Goal: Navigation & Orientation: Find specific page/section

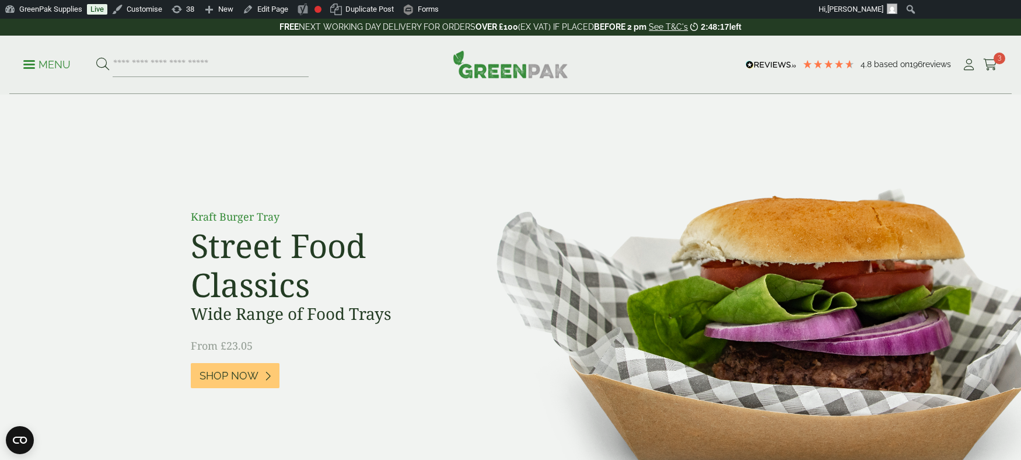
click at [44, 63] on p "Menu" at bounding box center [46, 65] width 47 height 14
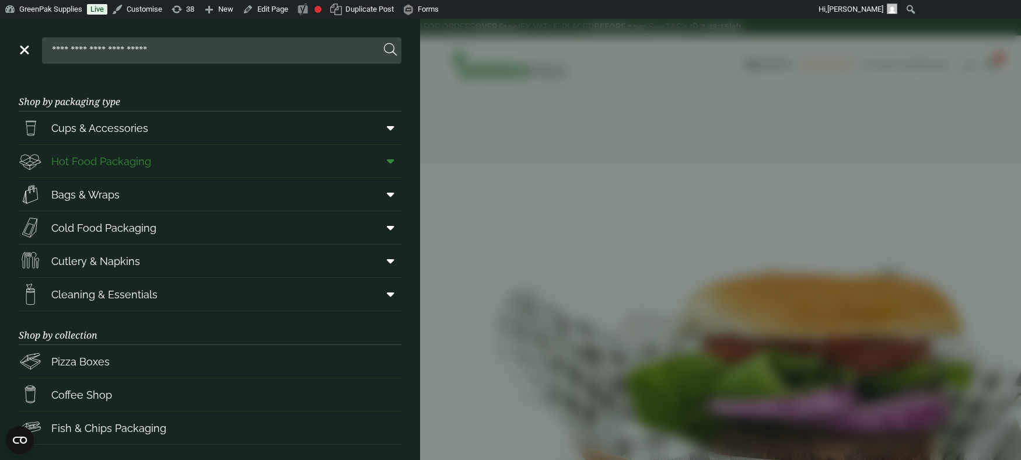
click at [390, 163] on icon at bounding box center [391, 161] width 8 height 12
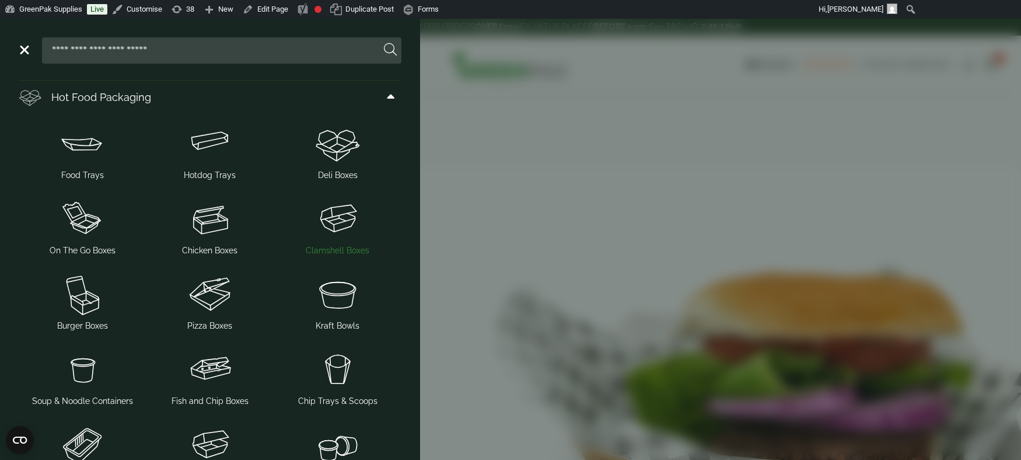
scroll to position [97, 0]
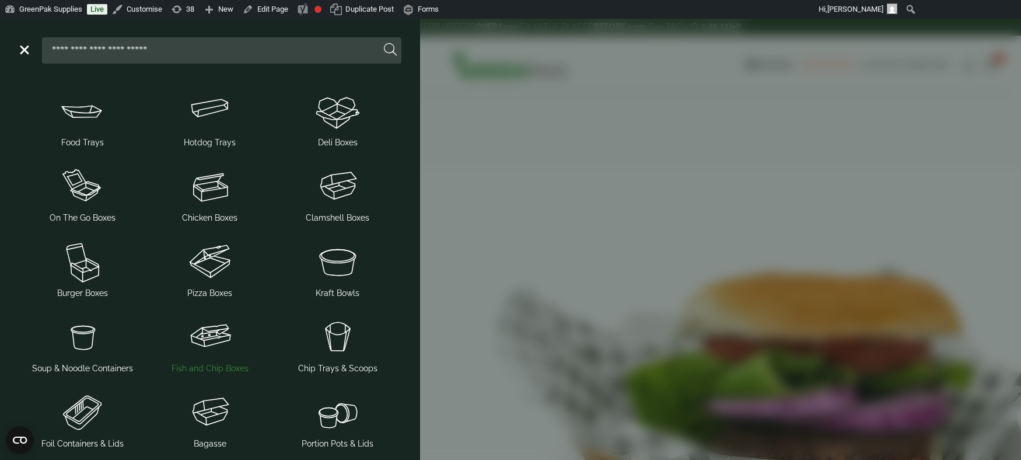
click at [215, 344] on img at bounding box center [210, 336] width 118 height 47
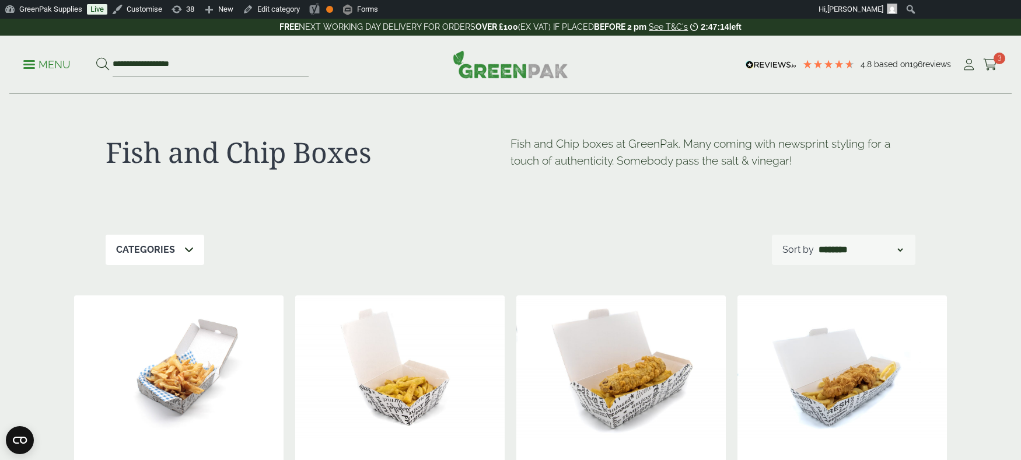
click at [55, 64] on p "Menu" at bounding box center [46, 65] width 47 height 14
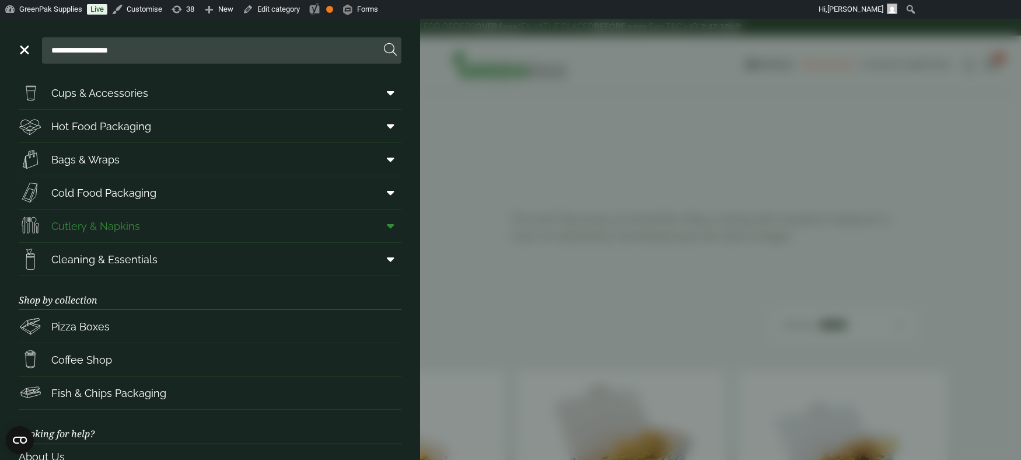
scroll to position [43, 0]
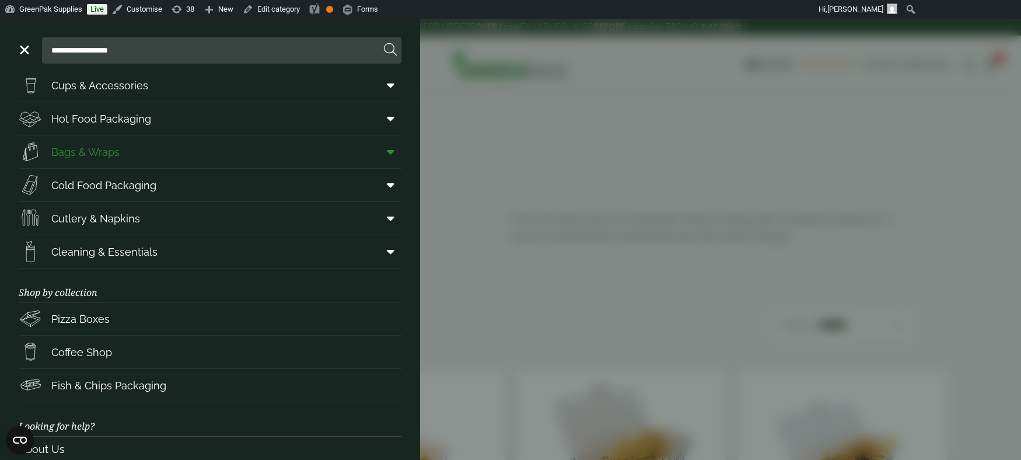
click at [393, 151] on icon at bounding box center [391, 152] width 8 height 12
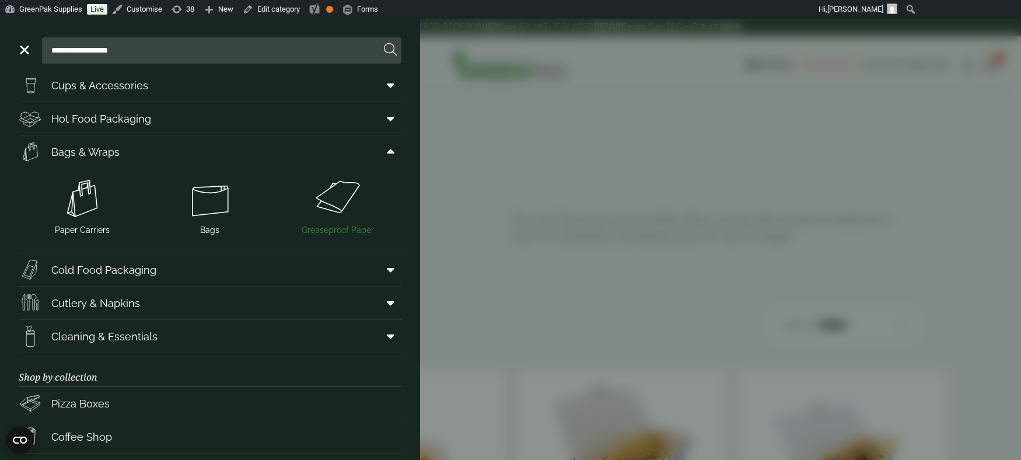
click at [338, 217] on img at bounding box center [337, 198] width 118 height 47
